Goal: Navigation & Orientation: Find specific page/section

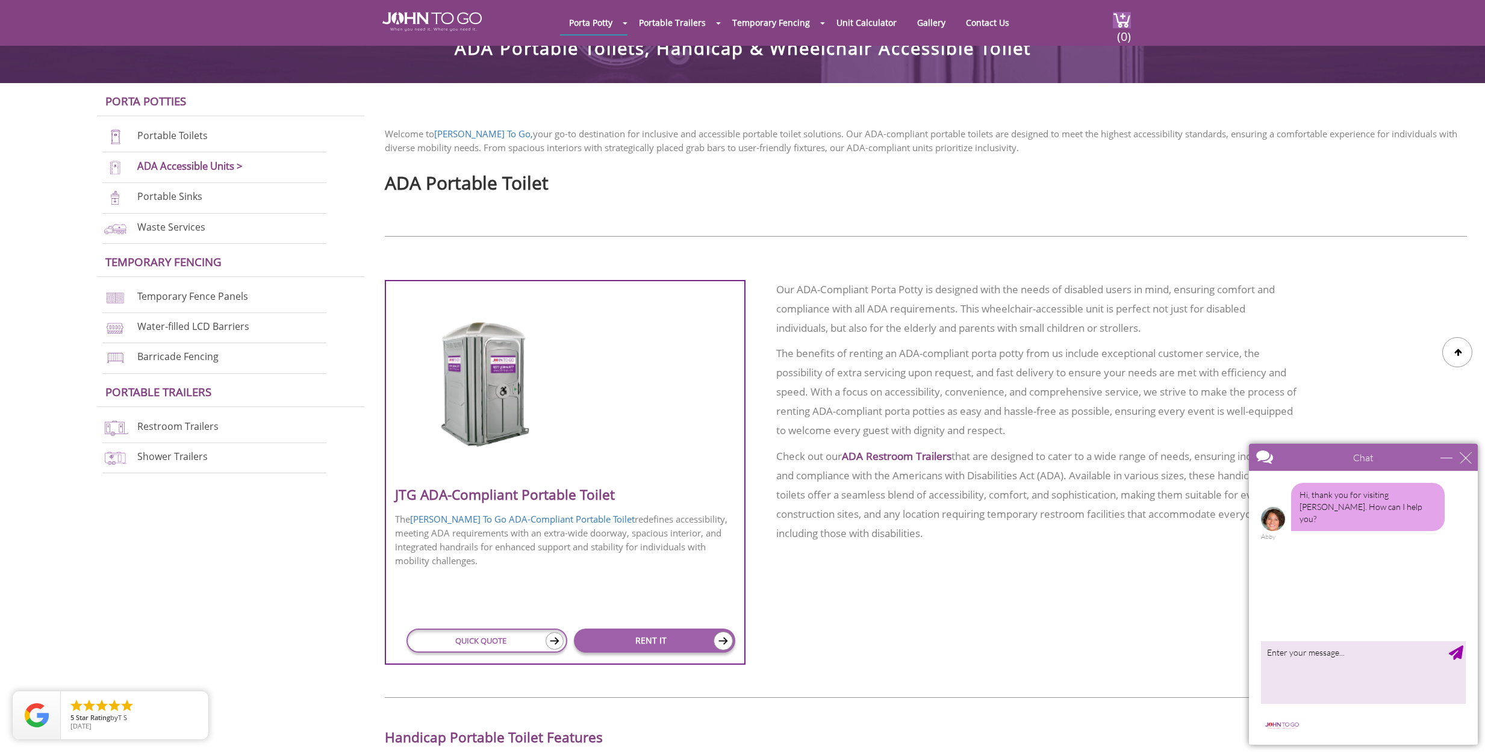
scroll to position [301, 0]
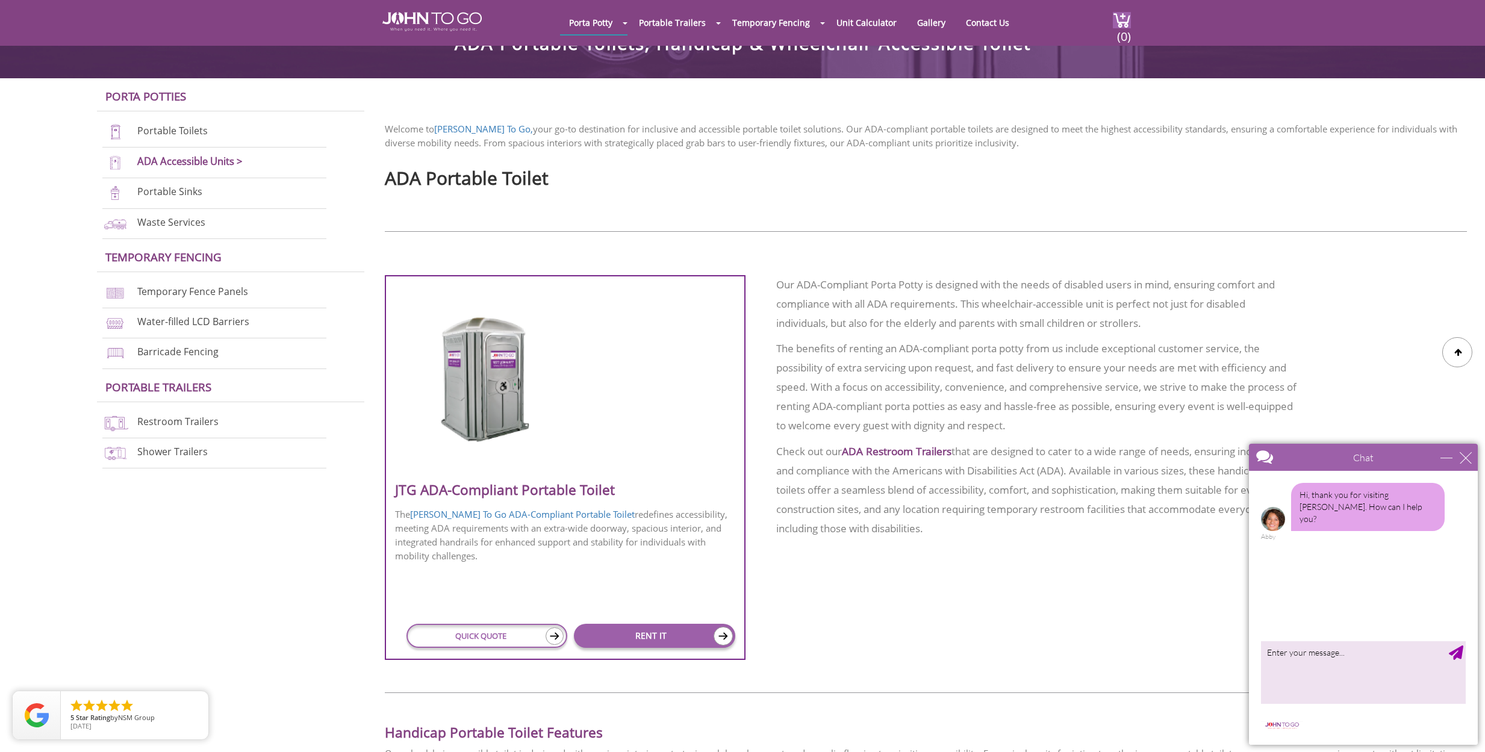
click at [475, 372] on img at bounding box center [486, 379] width 115 height 139
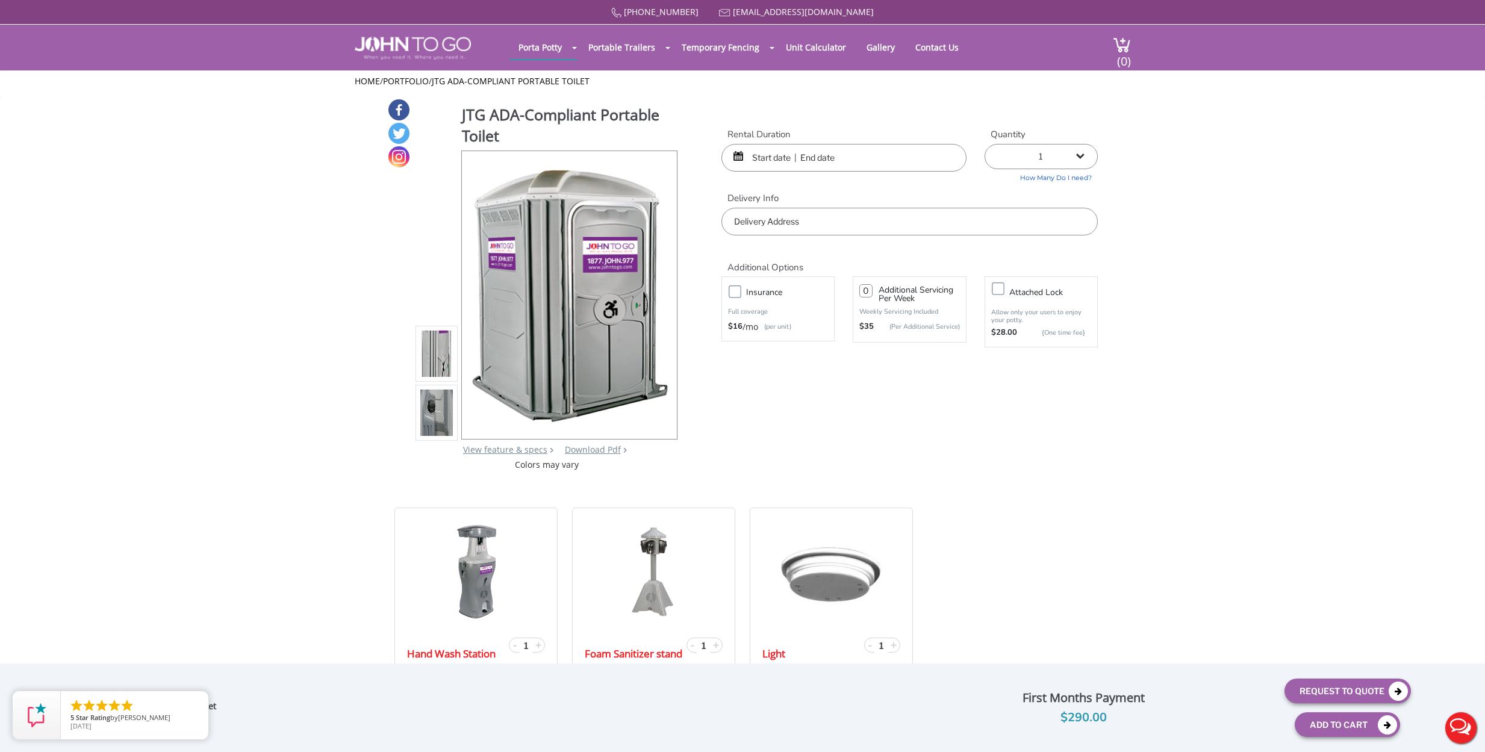
click at [437, 417] on img at bounding box center [436, 413] width 33 height 284
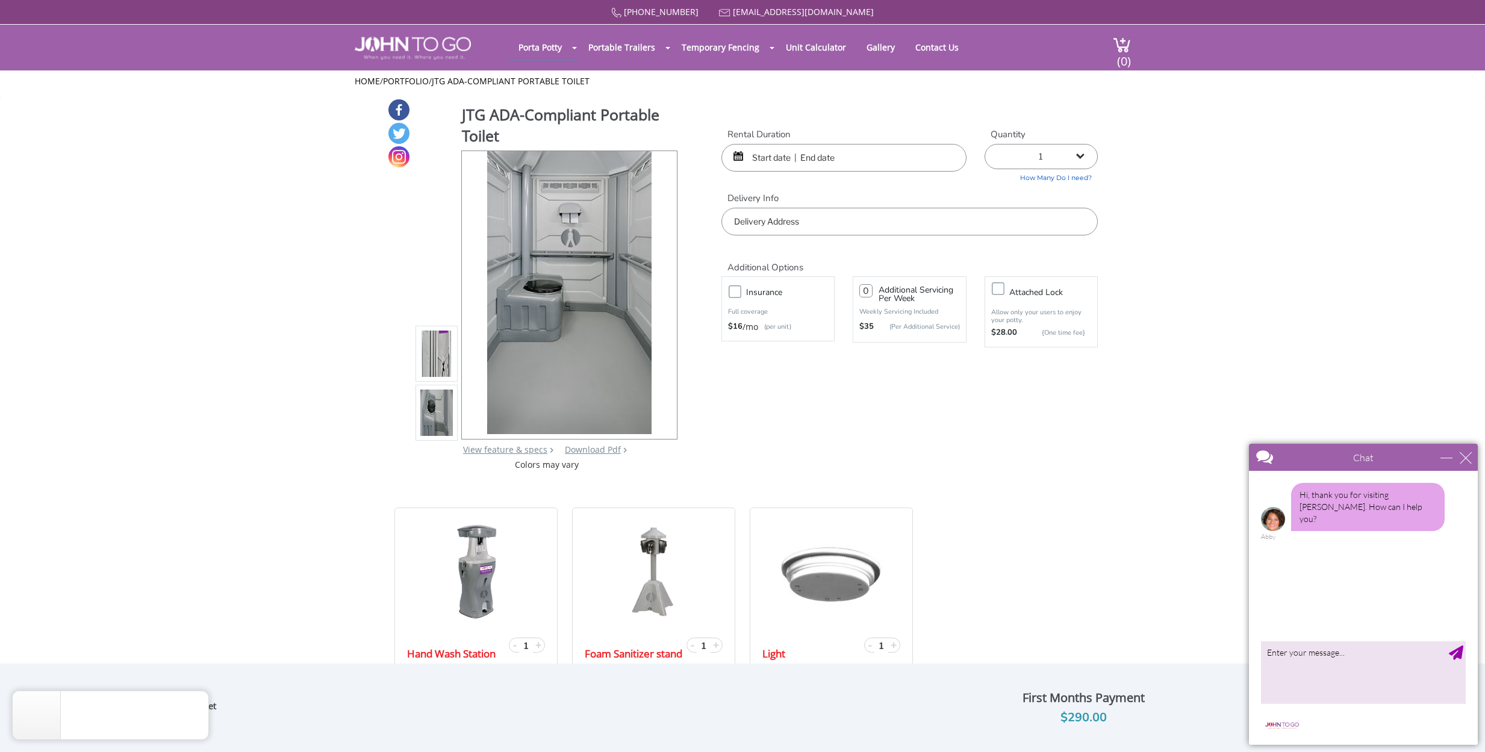
click at [431, 343] on img at bounding box center [436, 354] width 33 height 284
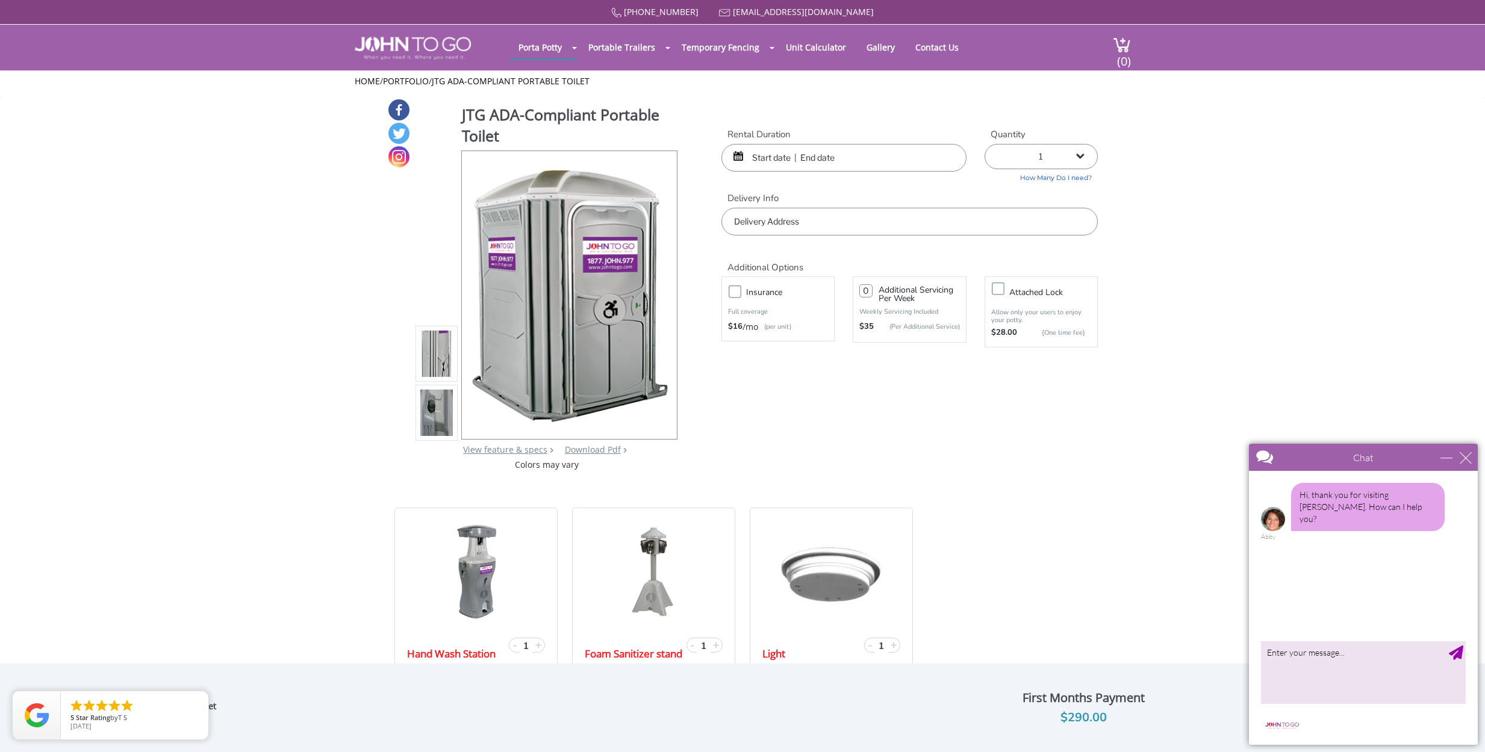
click at [431, 416] on img at bounding box center [436, 413] width 33 height 284
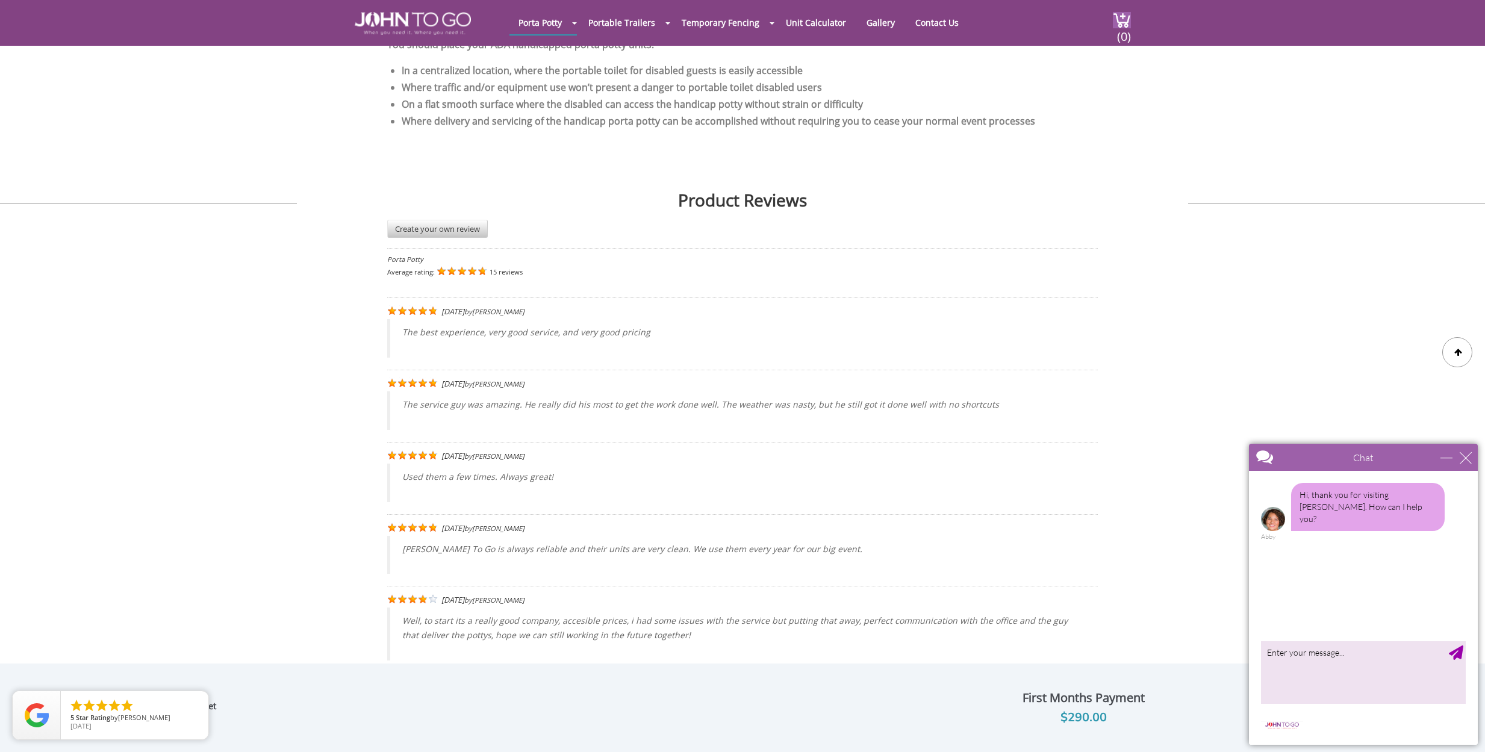
scroll to position [2714, 0]
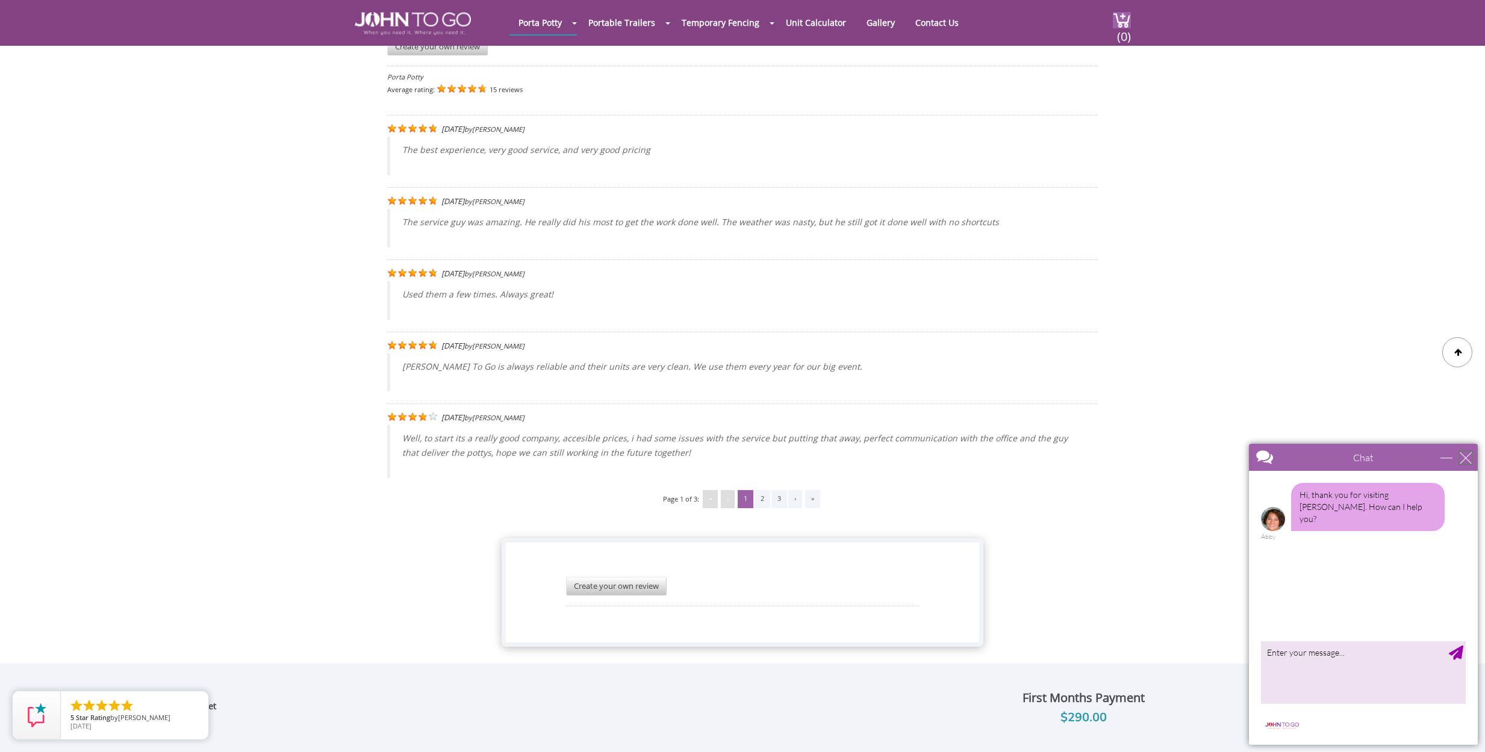
click at [1466, 457] on div "close" at bounding box center [1466, 458] width 12 height 12
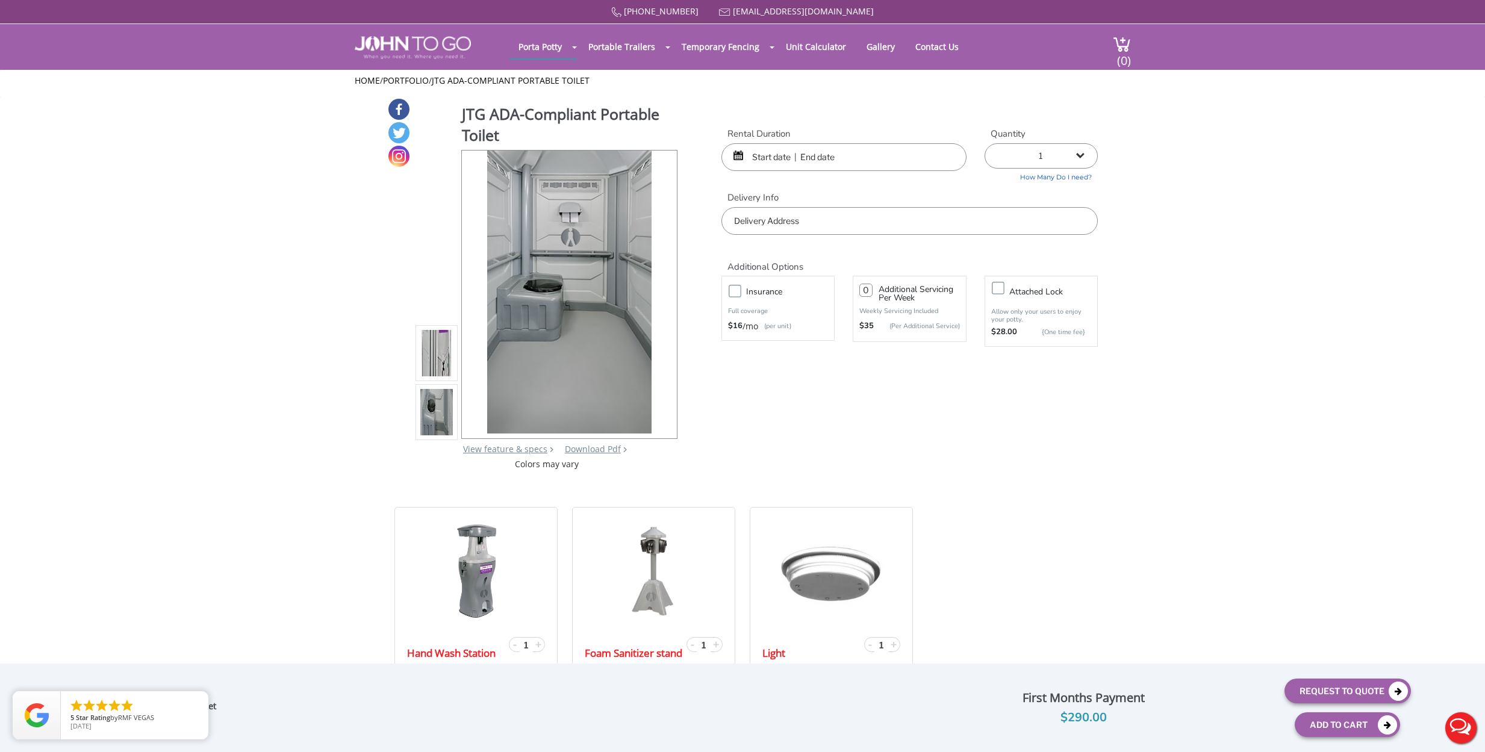
scroll to position [0, 0]
click at [670, 292] on div at bounding box center [661, 295] width 17 height 17
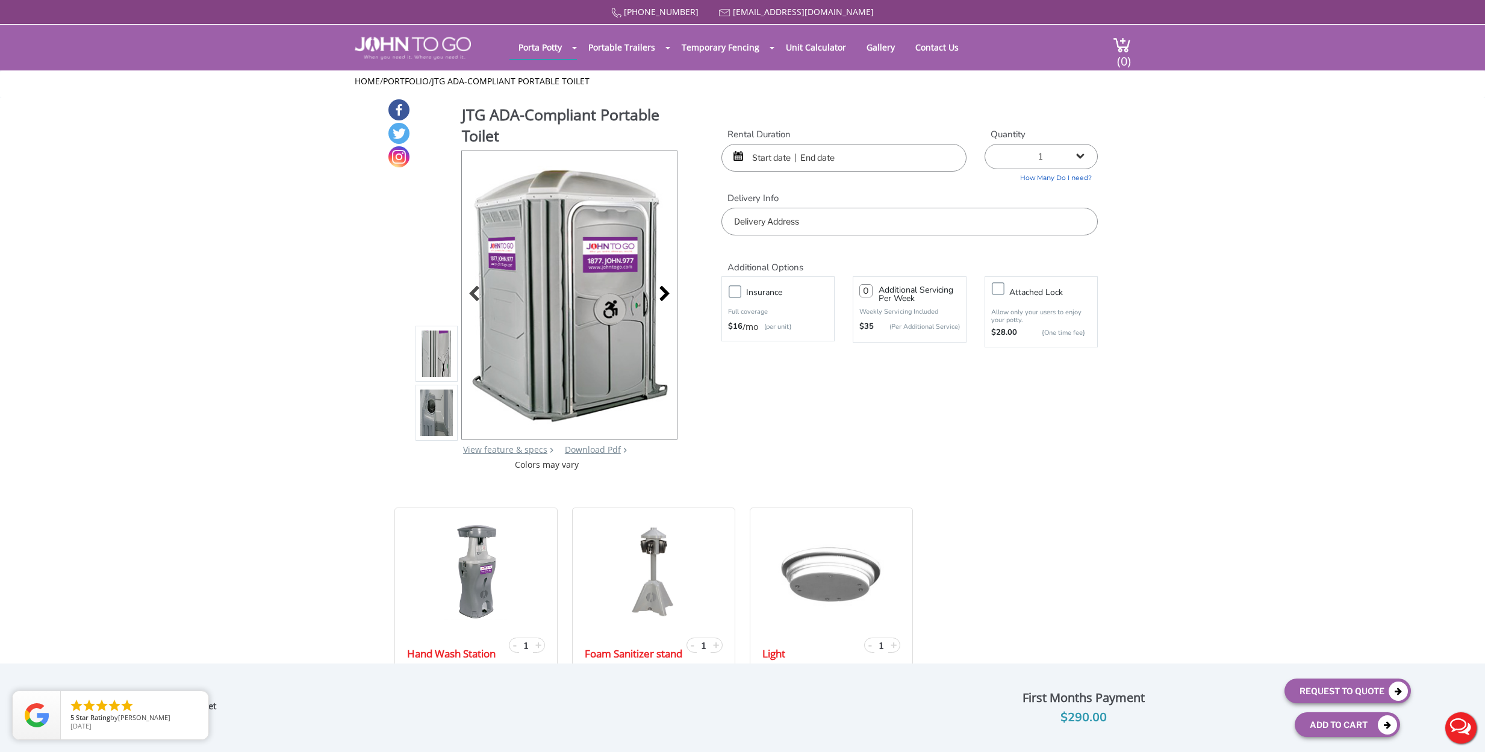
click at [670, 290] on div at bounding box center [661, 295] width 17 height 17
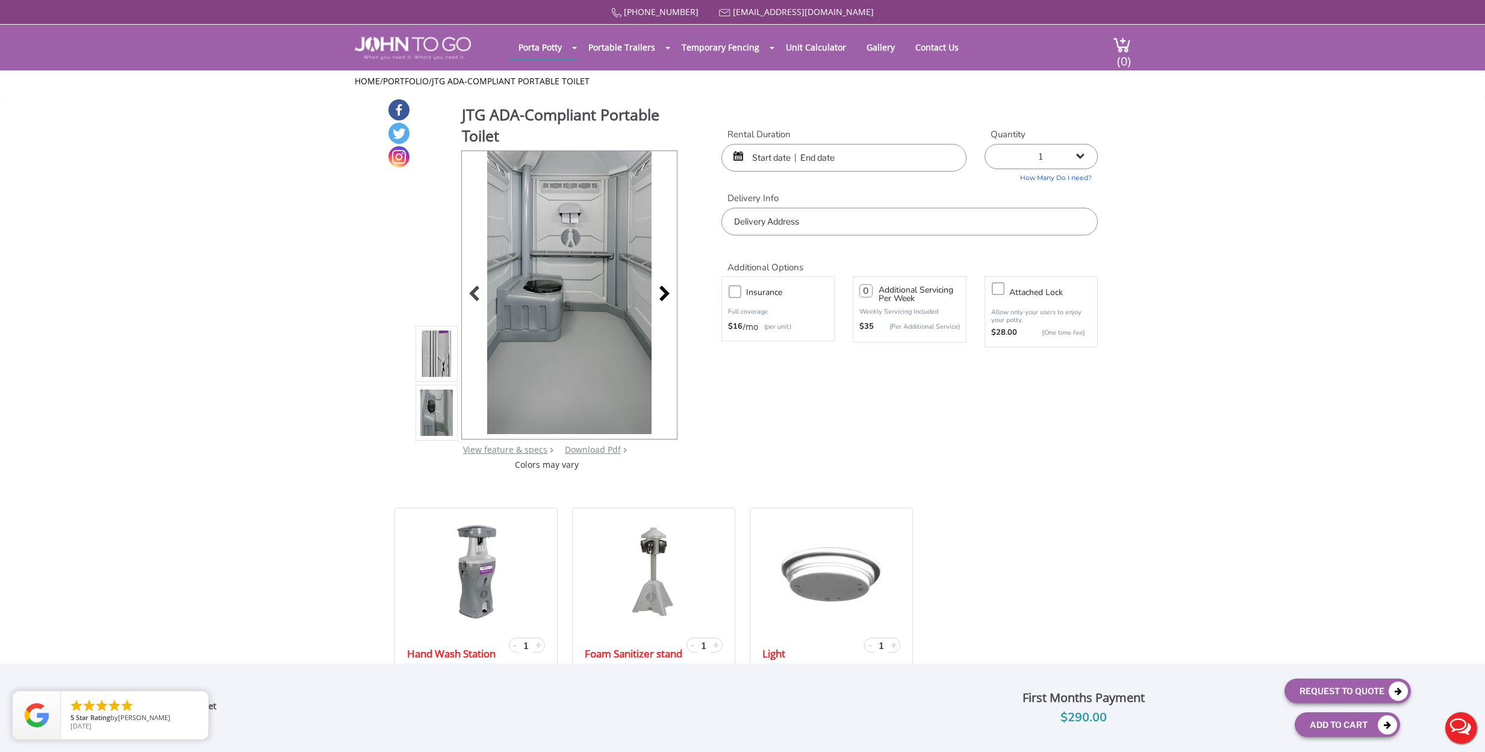
click at [670, 290] on div at bounding box center [661, 295] width 17 height 17
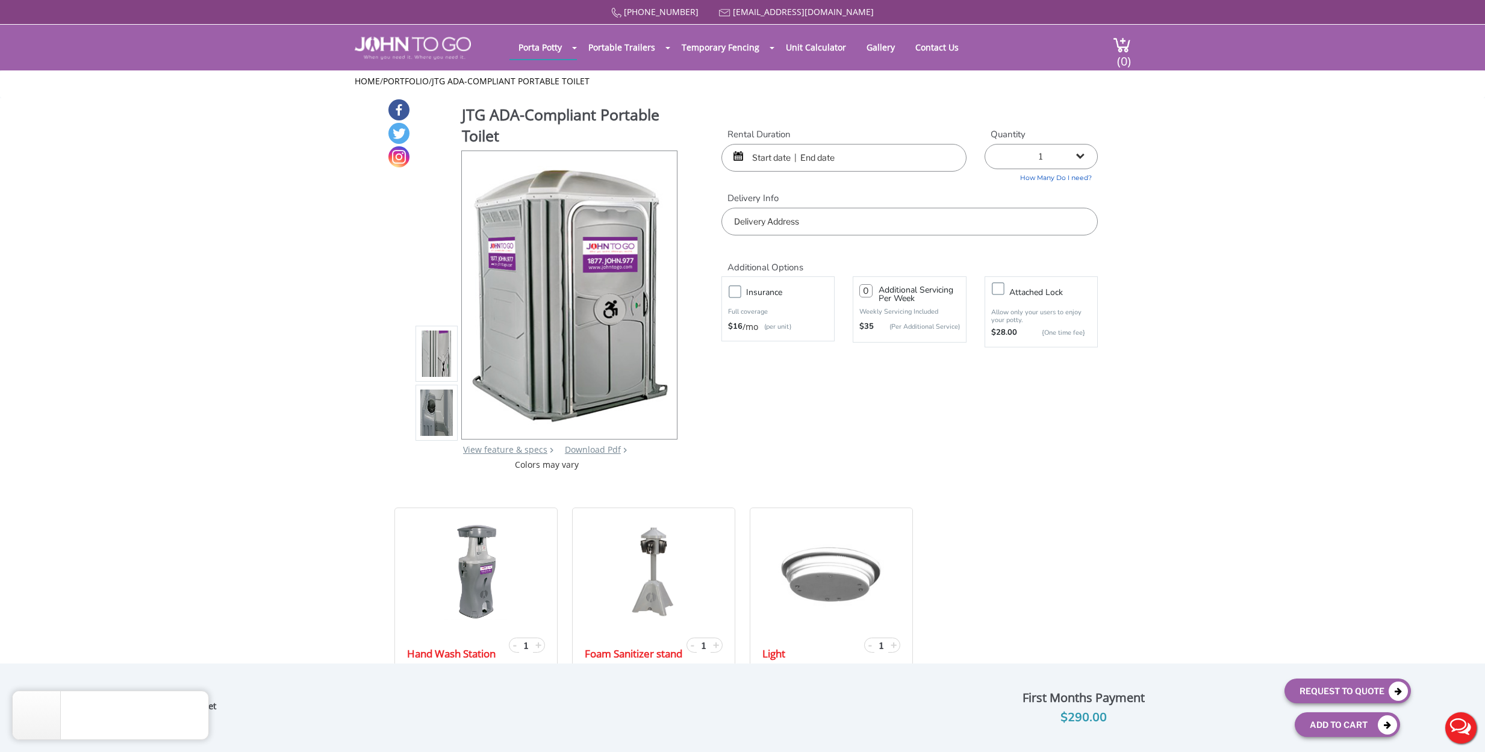
click at [890, 458] on div "JTG ADA-Compliant Portable Toilet View feature & specs Download Pdf Product PDF…" at bounding box center [742, 284] width 711 height 373
click at [801, 52] on link "Unit Calculator" at bounding box center [816, 47] width 78 height 23
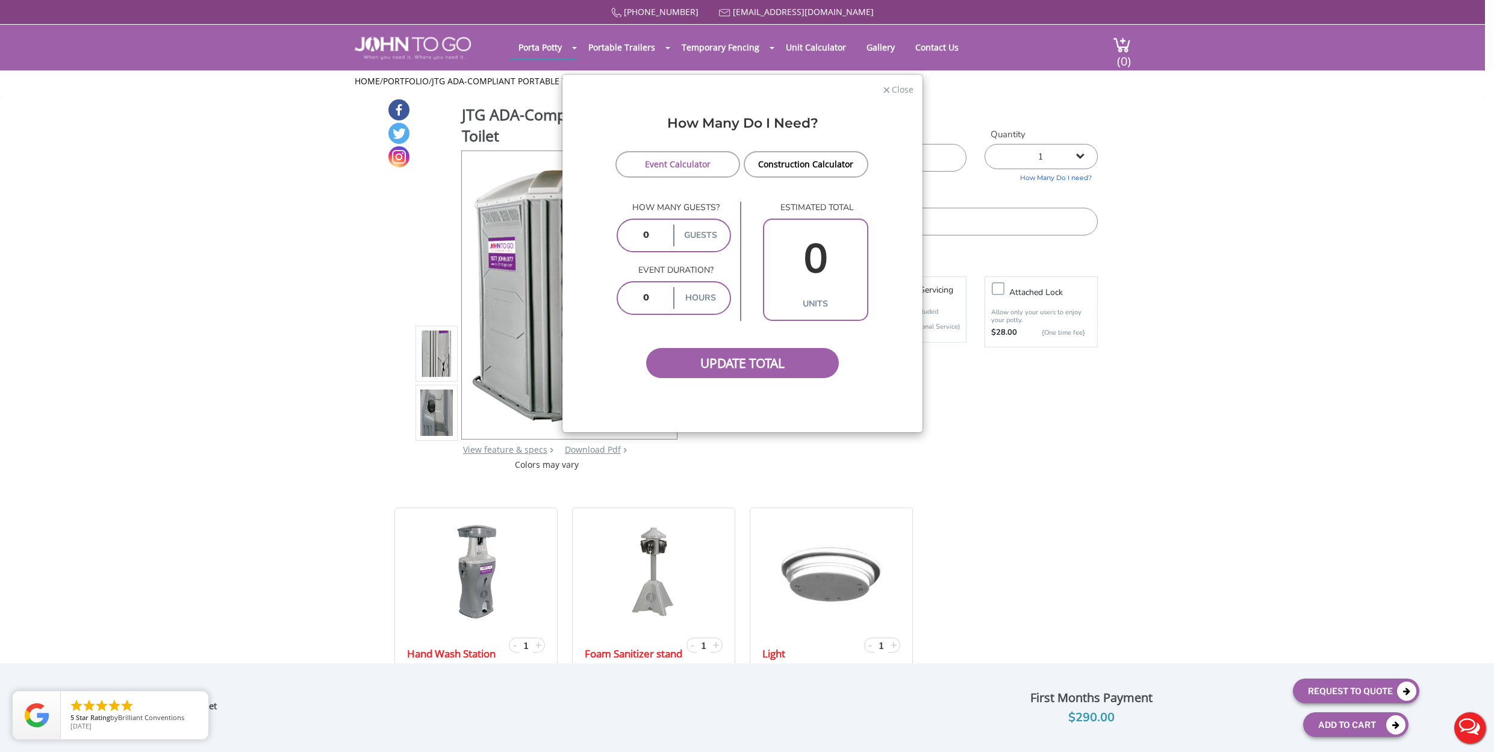
click at [1076, 447] on div "× Close How Many Do I Need? Event Calculator Construction Calculator How many g…" at bounding box center [747, 376] width 1494 height 752
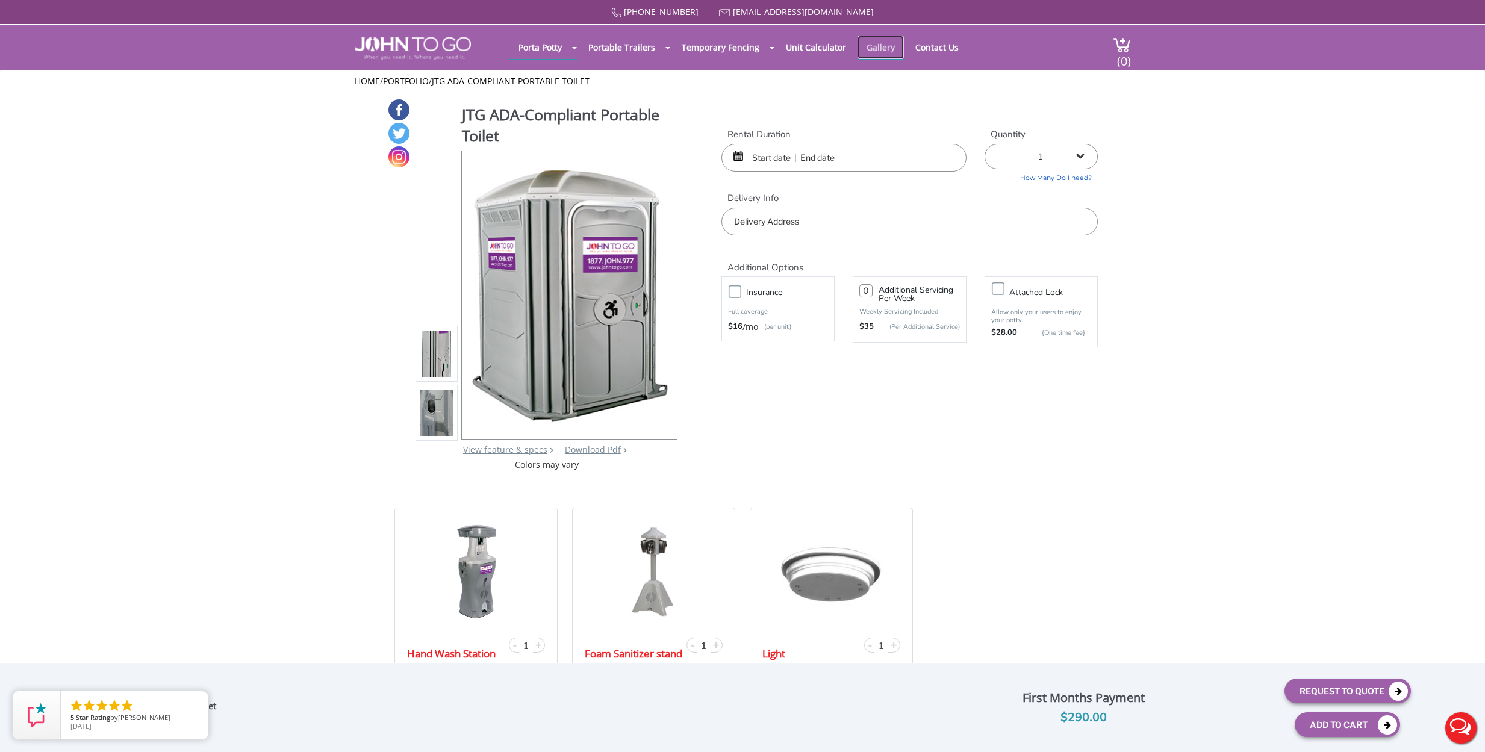
click at [884, 53] on link "Gallery" at bounding box center [881, 47] width 46 height 23
